Goal: Obtain resource: Download file/media

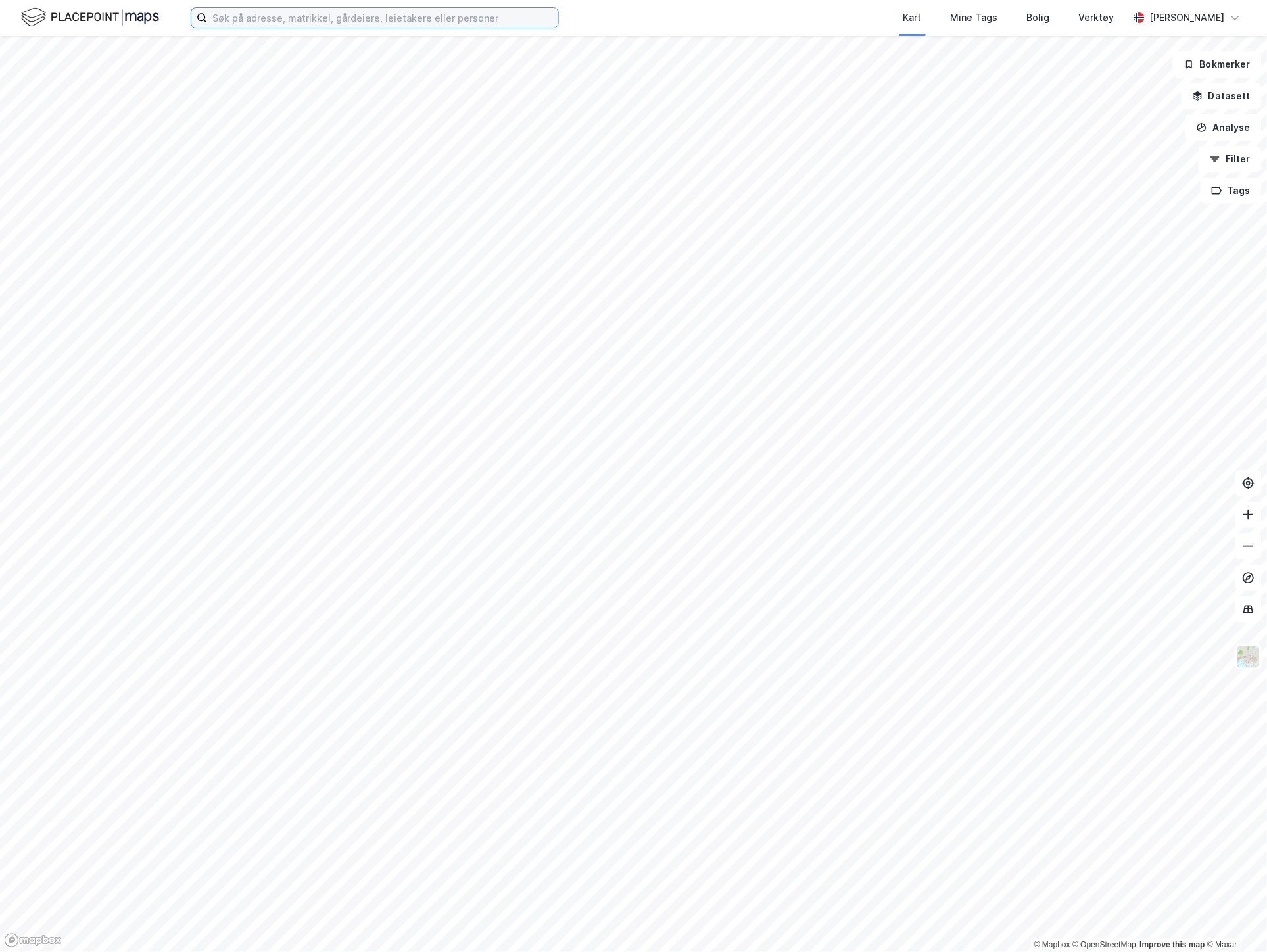
click at [347, 15] on input at bounding box center [383, 18] width 351 height 20
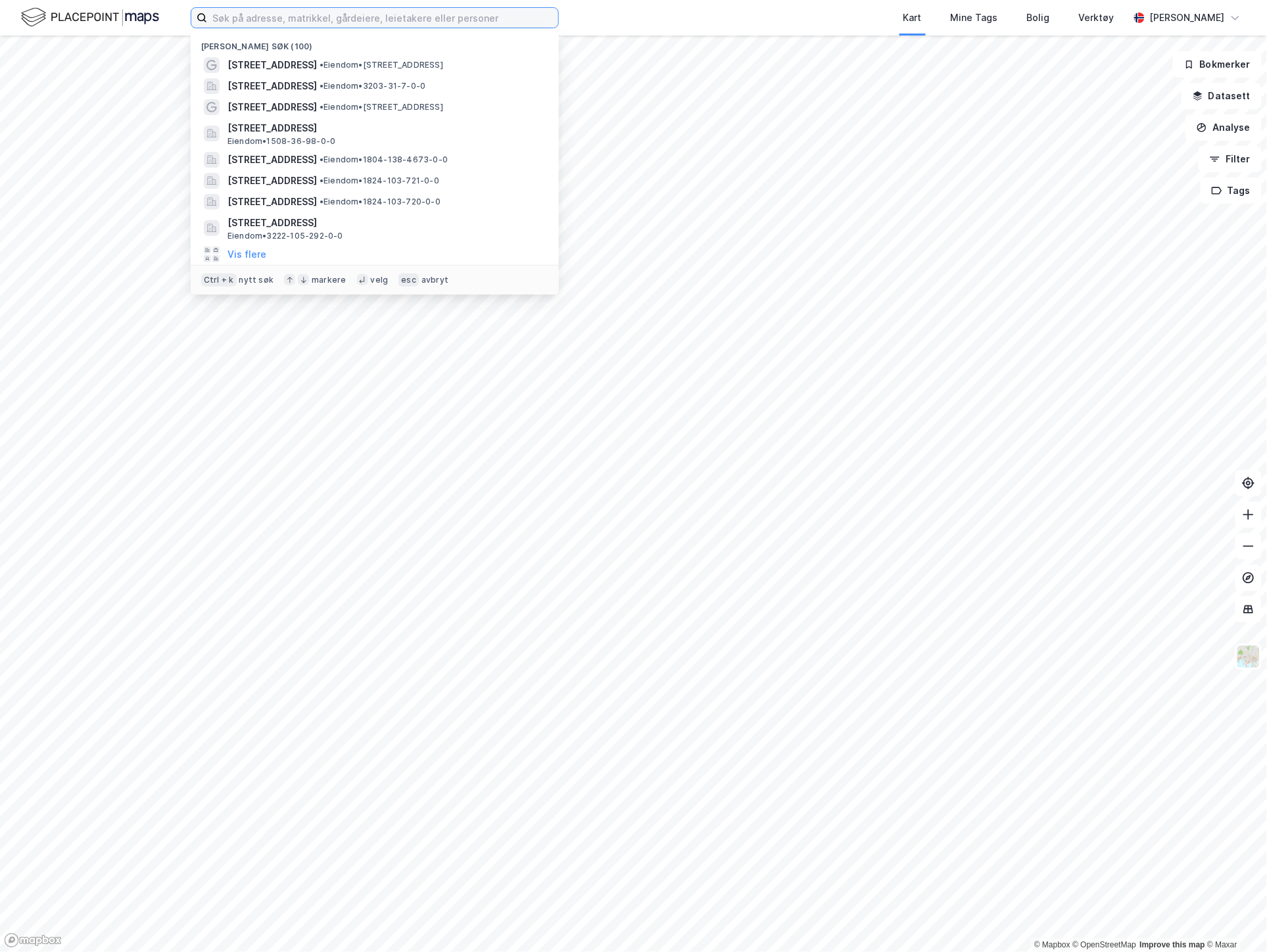
paste input "5/513 i [GEOGRAPHIC_DATA]"
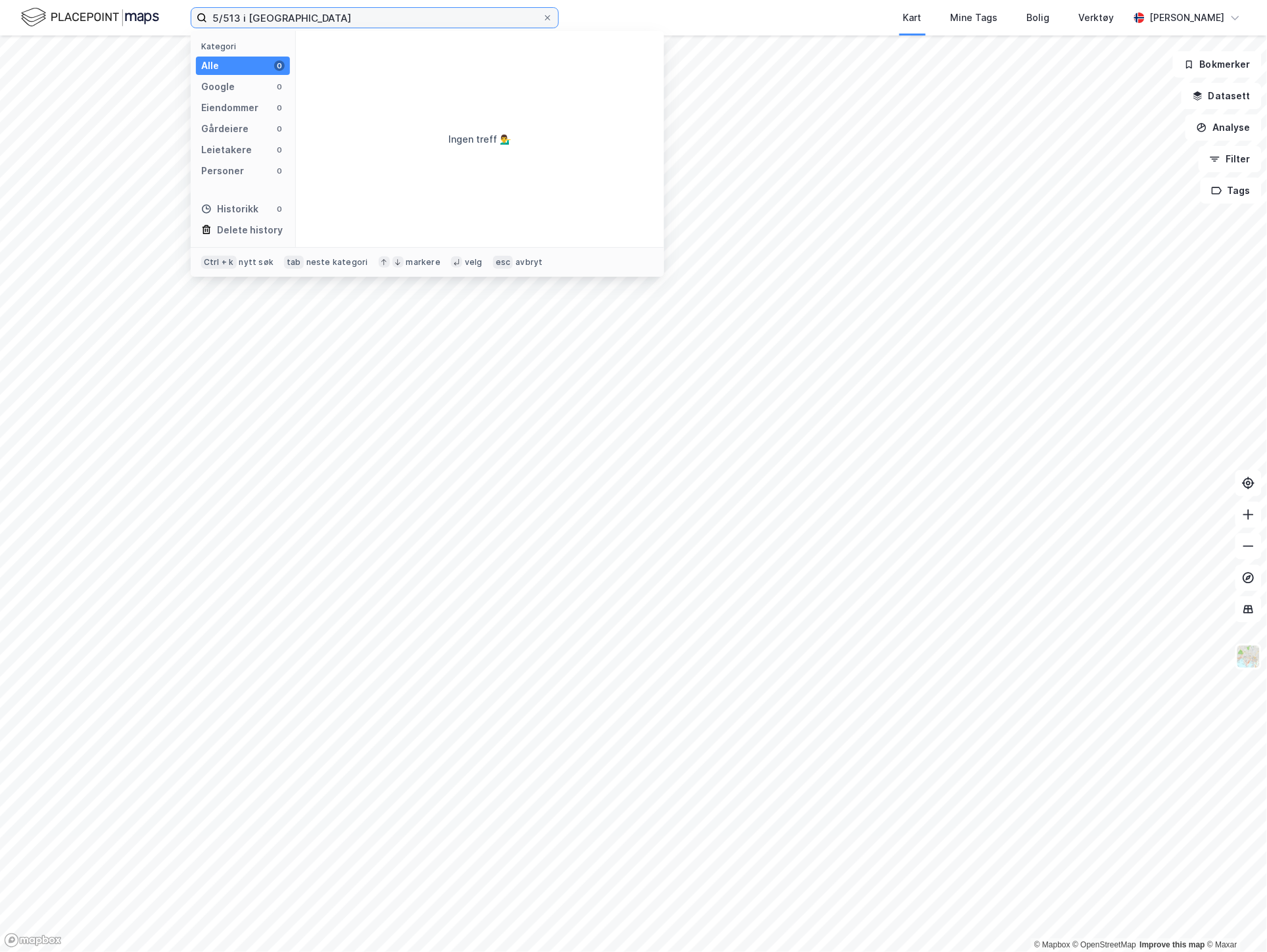
click at [247, 20] on input "5/513 i [GEOGRAPHIC_DATA]" at bounding box center [374, 18] width 335 height 20
click at [287, 20] on input "5/513 [GEOGRAPHIC_DATA]" at bounding box center [374, 18] width 335 height 20
type input "5/513 Sola"
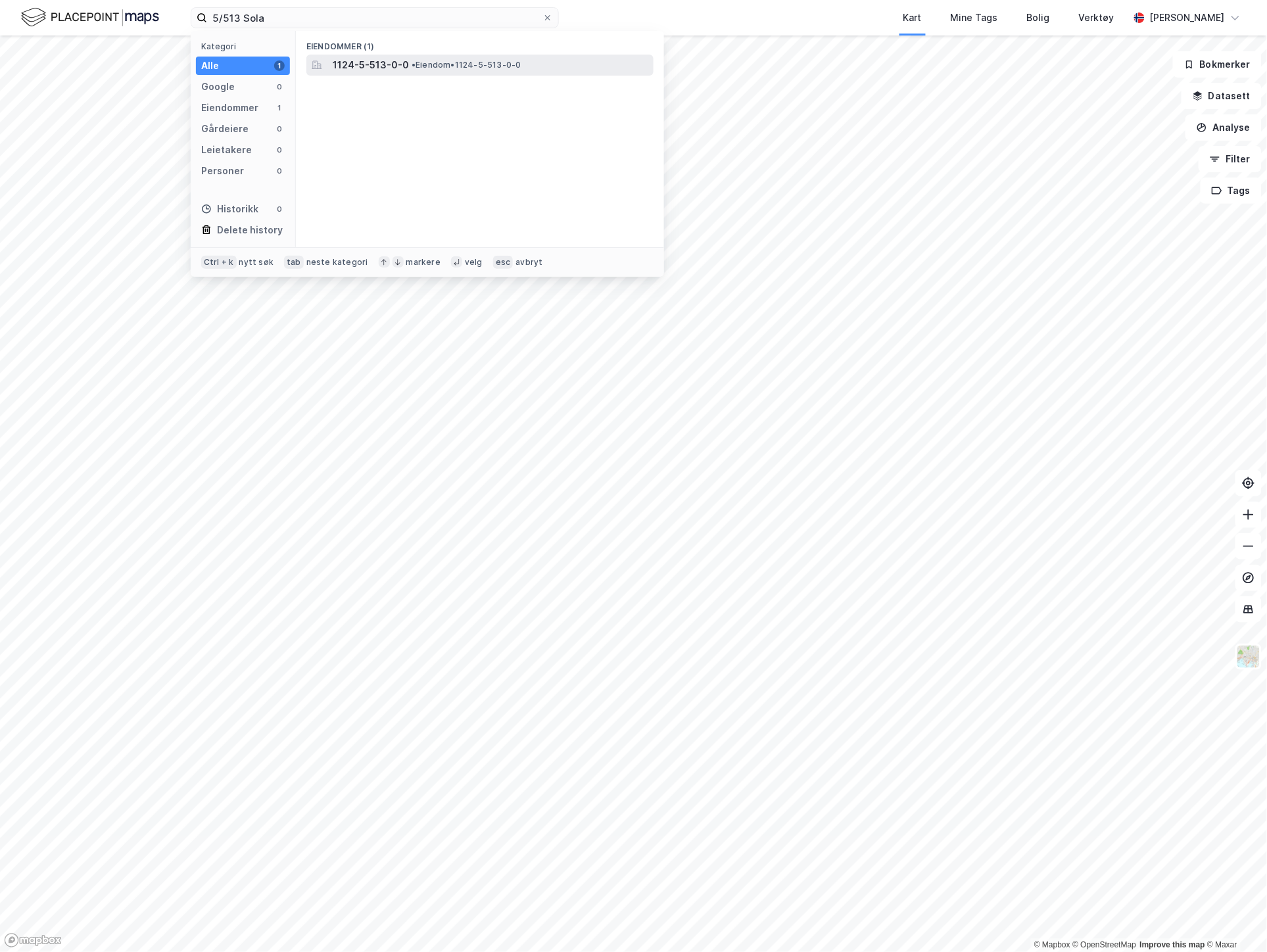
click at [391, 61] on span "1124-5-513-0-0" at bounding box center [370, 64] width 77 height 16
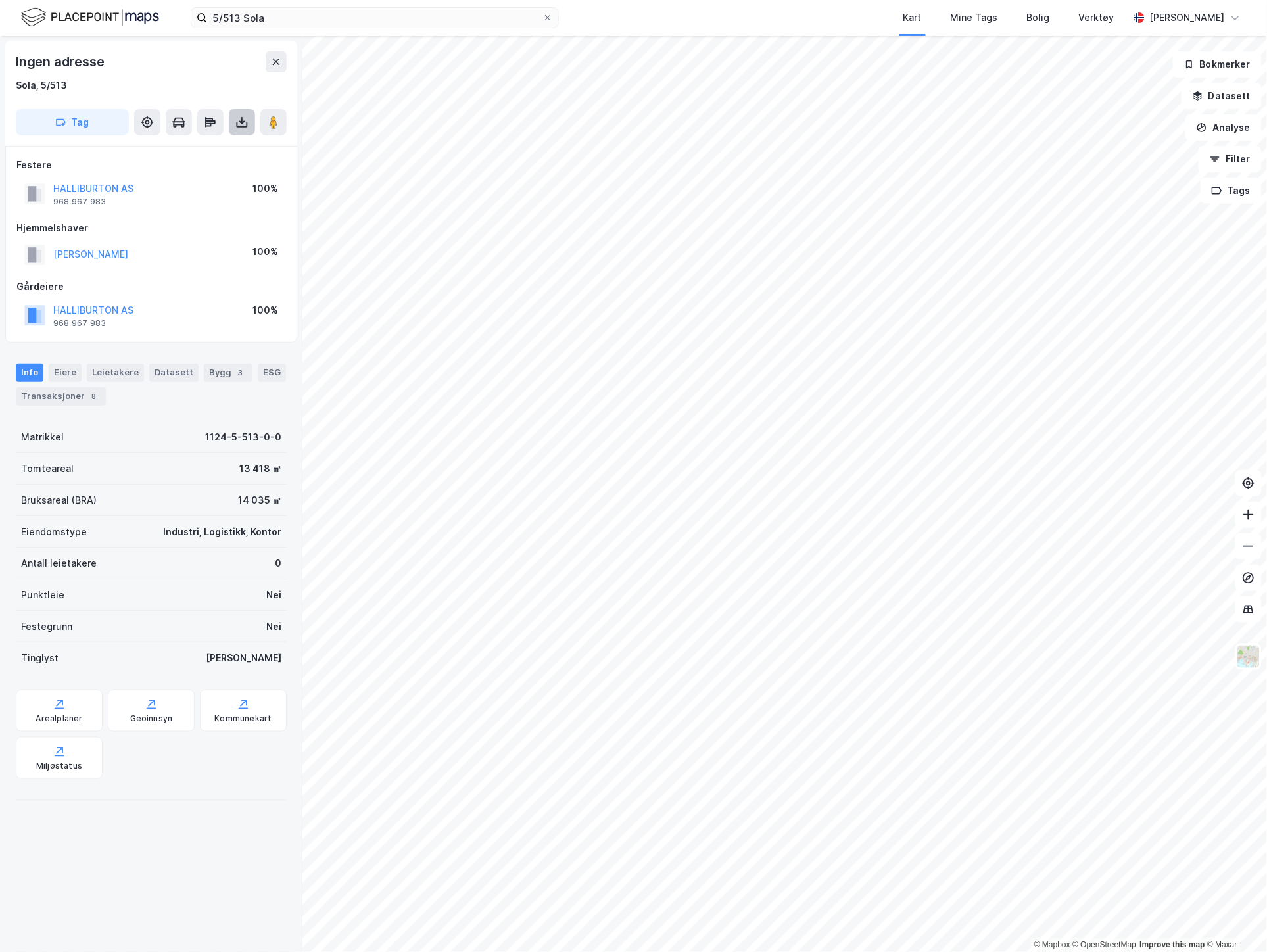
click at [239, 125] on icon at bounding box center [242, 122] width 13 height 13
click at [209, 146] on div "Last ned grunnbok" at bounding box center [177, 149] width 77 height 11
